Goal: Task Accomplishment & Management: Manage account settings

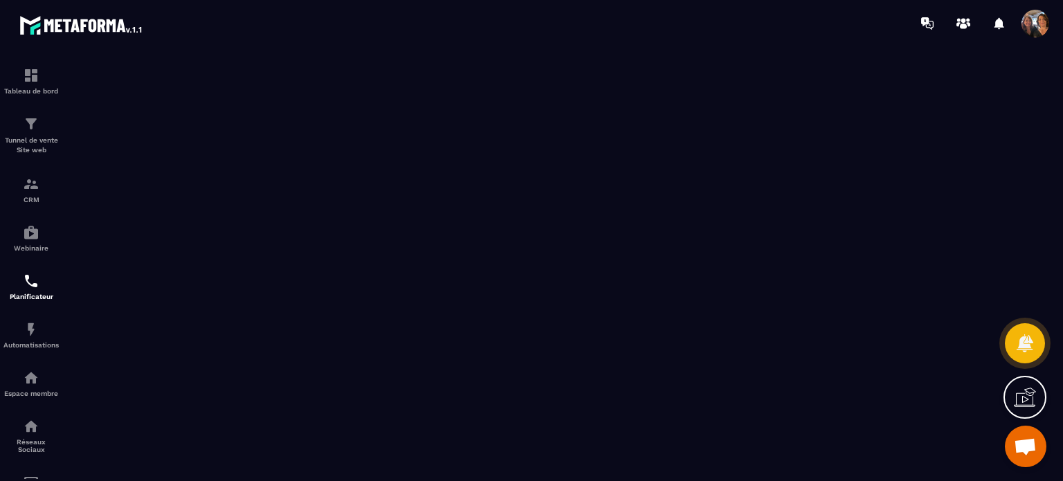
drag, startPoint x: 1062, startPoint y: 176, endPoint x: 1062, endPoint y: 333, distance: 157.7
click at [1062, 333] on section "Tableau de bord Tunnel de vente Site web CRM Webinaire Planificateur Automatisa…" at bounding box center [531, 263] width 1063 height 434
click at [29, 338] on img at bounding box center [31, 329] width 17 height 17
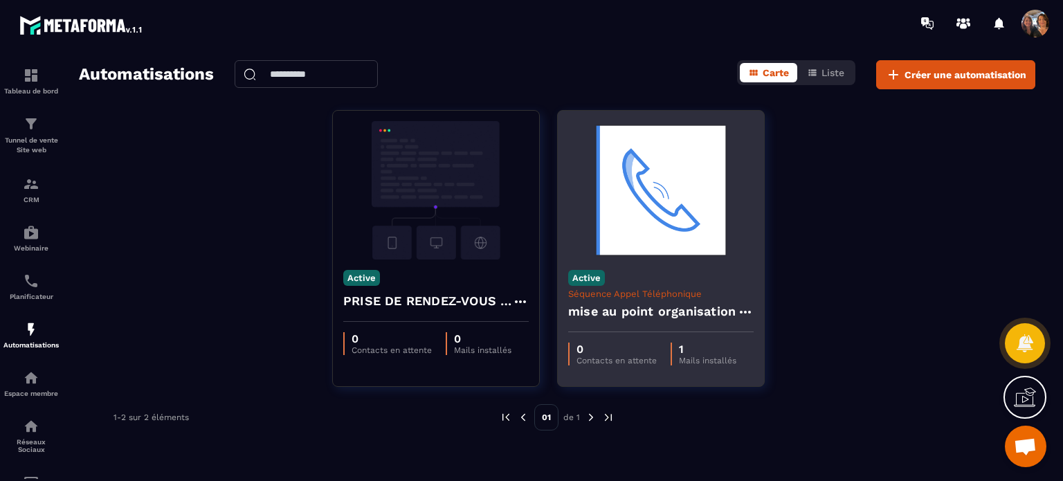
click at [744, 312] on icon at bounding box center [745, 312] width 17 height 17
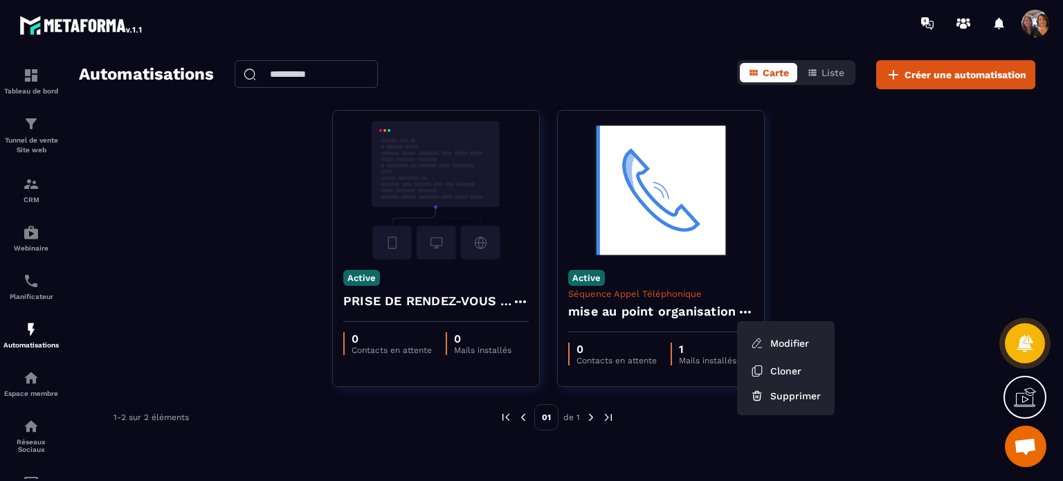
click at [845, 219] on div "Active PRISE DE RENDEZ-VOUS ORGANISATION 0 Contacts en attente 0 Mails installé…" at bounding box center [557, 257] width 956 height 294
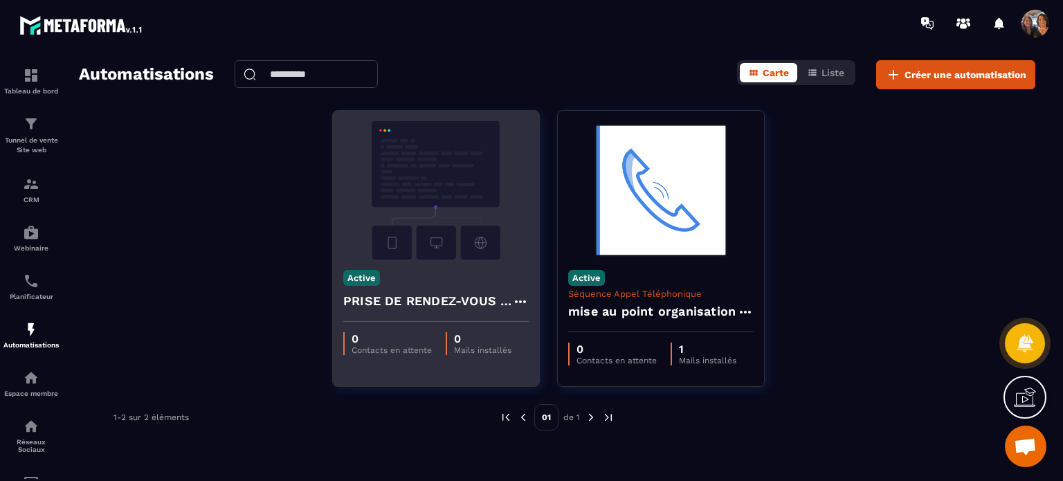
click at [456, 212] on img at bounding box center [435, 190] width 185 height 138
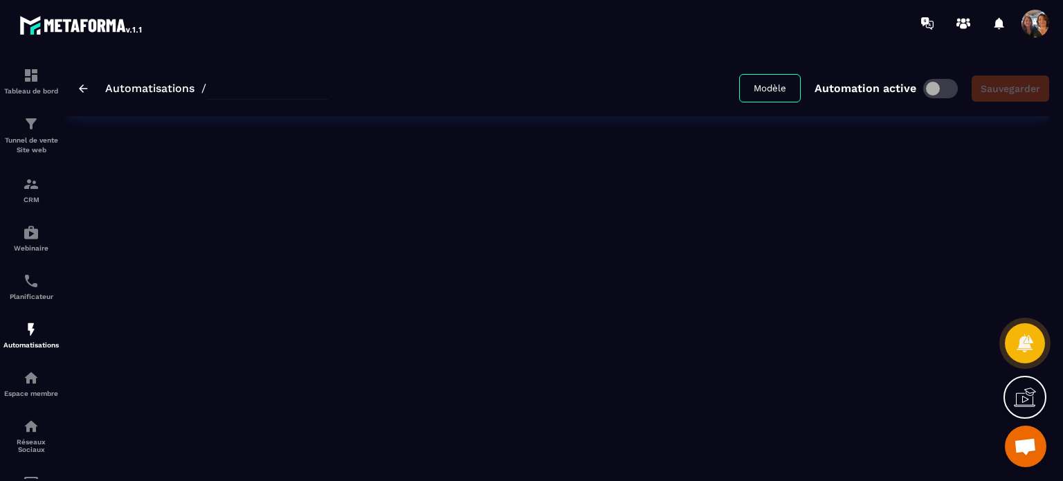
type input "**********"
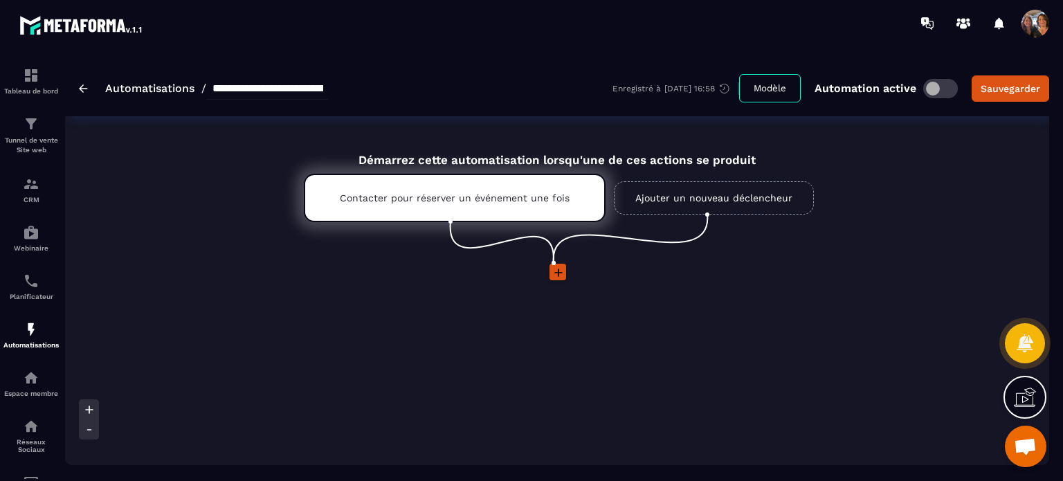
click at [84, 89] on img at bounding box center [83, 88] width 9 height 8
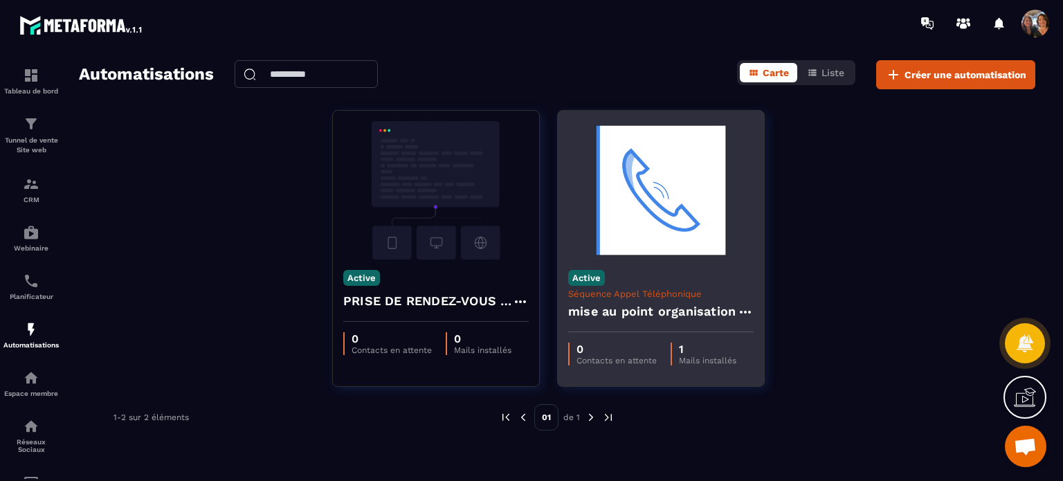
click at [664, 208] on img at bounding box center [660, 190] width 185 height 138
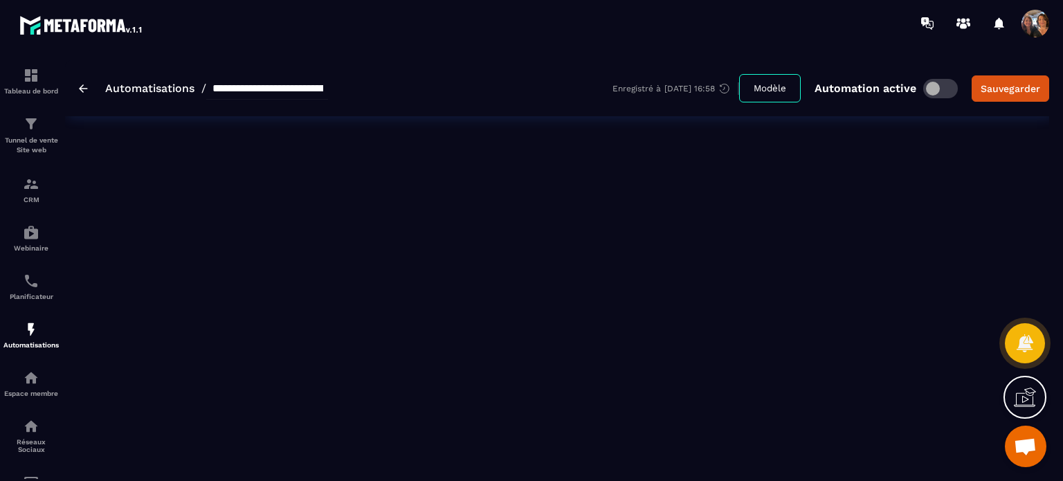
type input "**********"
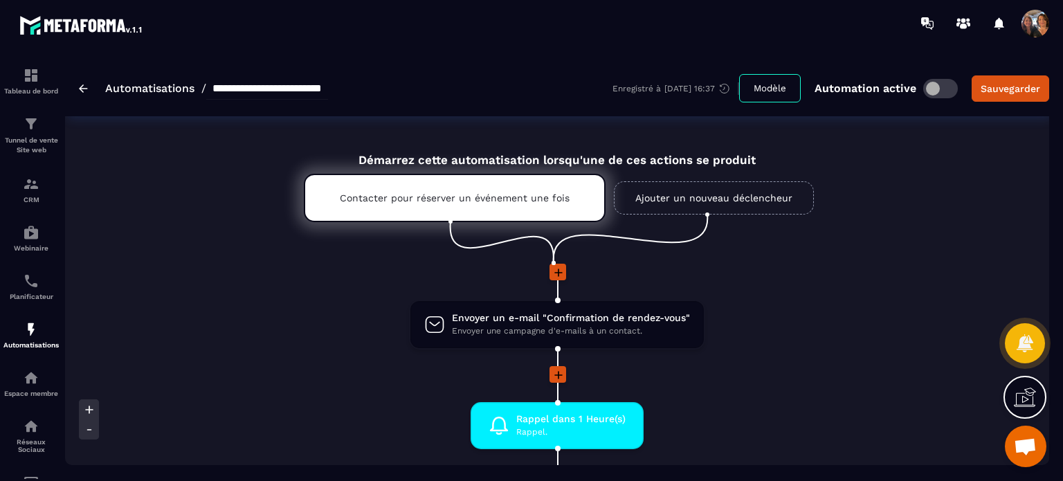
click at [84, 90] on img at bounding box center [83, 88] width 9 height 8
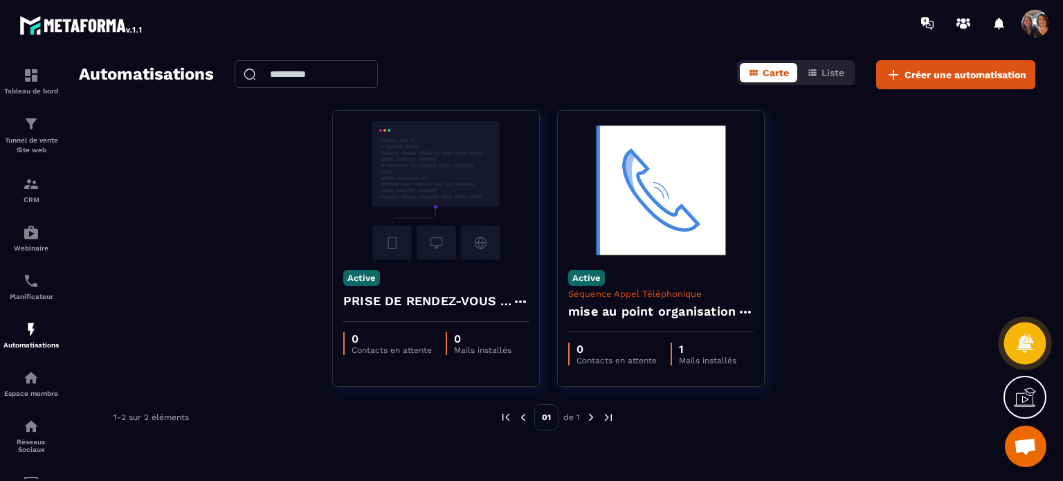
click at [1028, 347] on icon at bounding box center [1024, 342] width 17 height 19
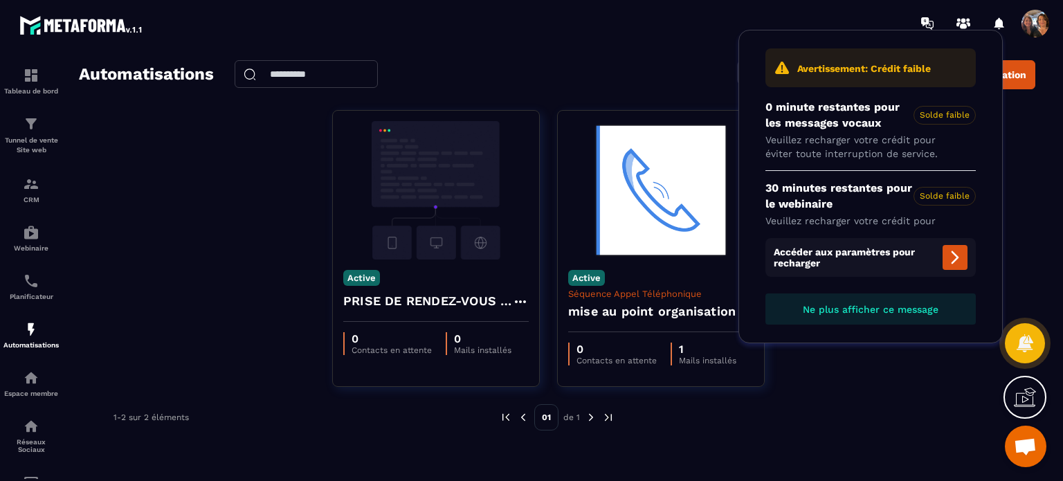
click at [1030, 403] on icon at bounding box center [1025, 397] width 22 height 22
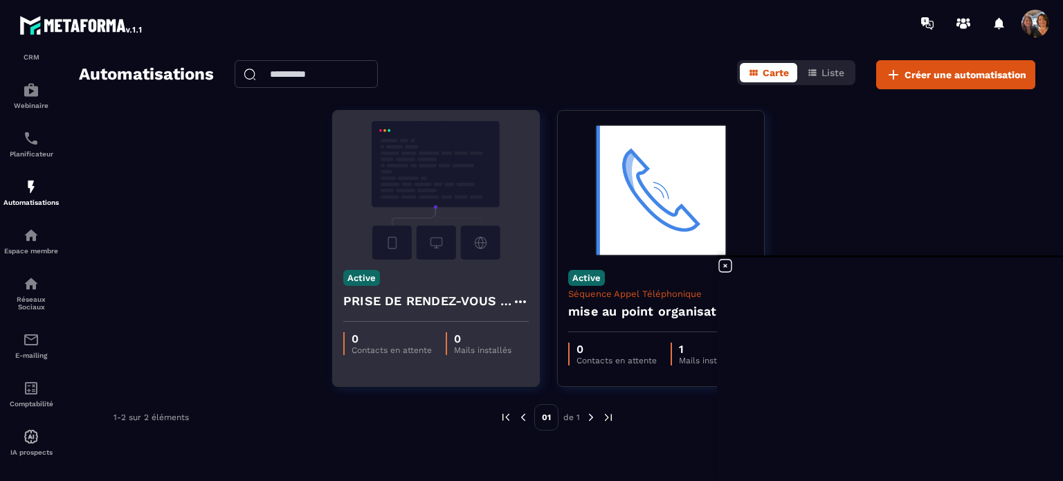
scroll to position [158, 0]
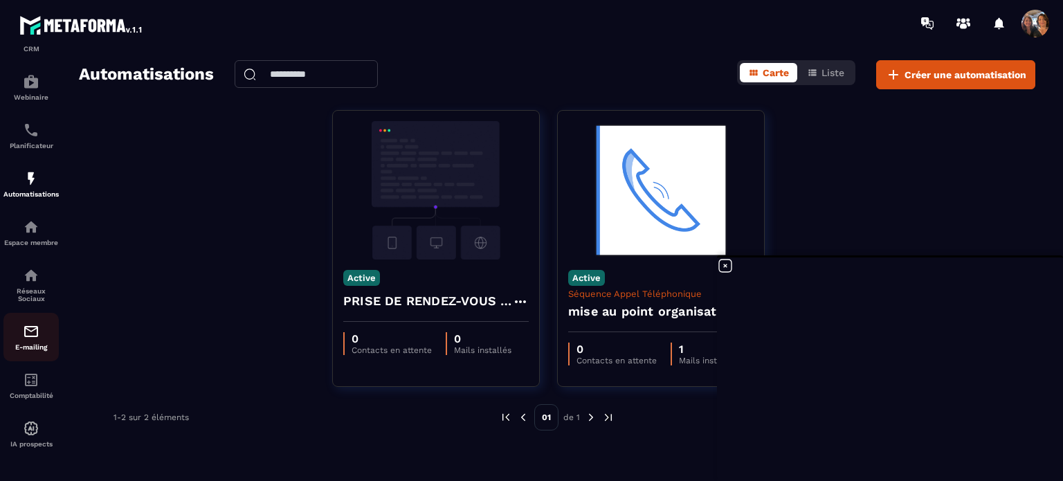
click at [35, 332] on img at bounding box center [31, 331] width 17 height 17
